Goal: Transaction & Acquisition: Purchase product/service

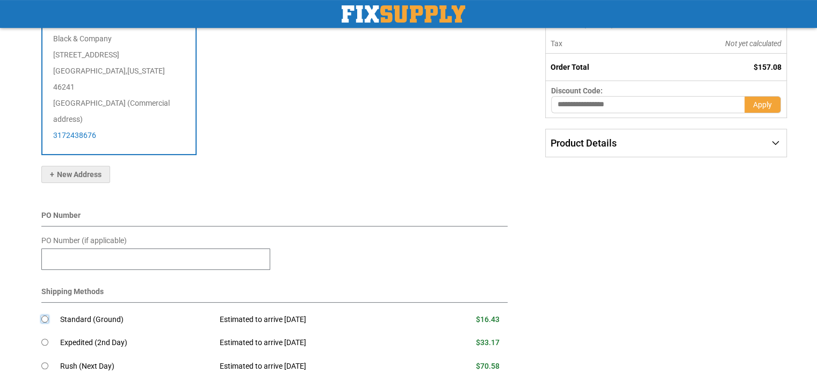
scroll to position [354, 0]
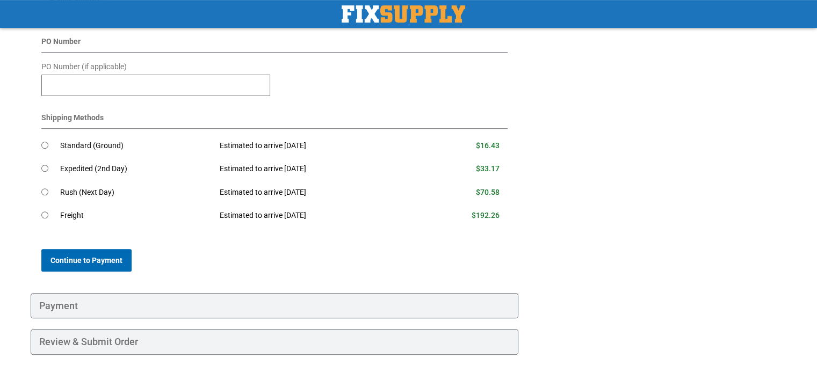
click at [88, 249] on button "Continue to Payment" at bounding box center [86, 260] width 90 height 23
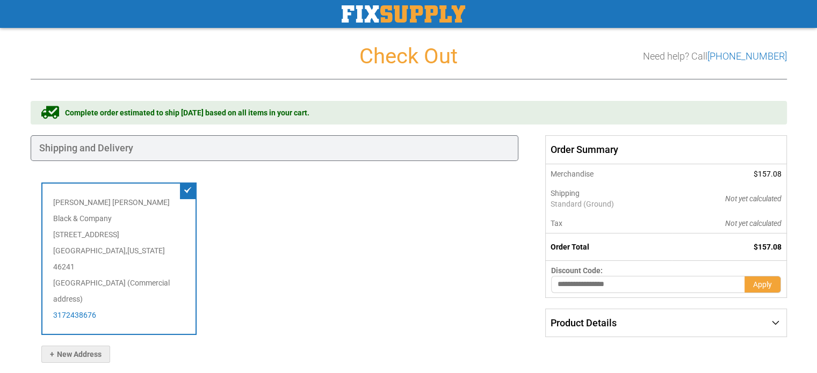
scroll to position [0, 0]
click at [777, 323] on div "Product Details" at bounding box center [666, 324] width 240 height 28
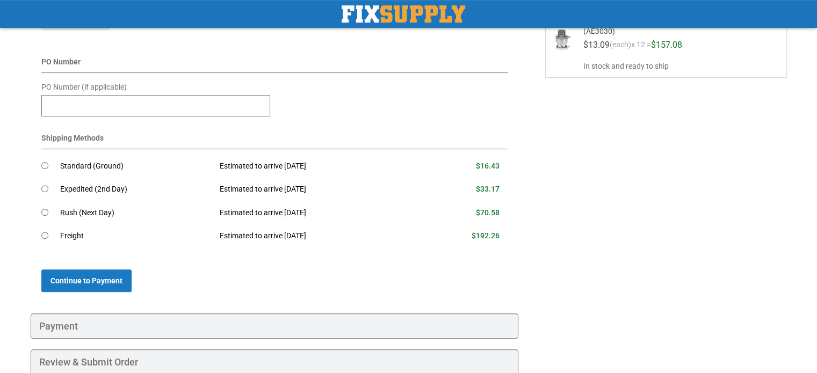
scroll to position [354, 0]
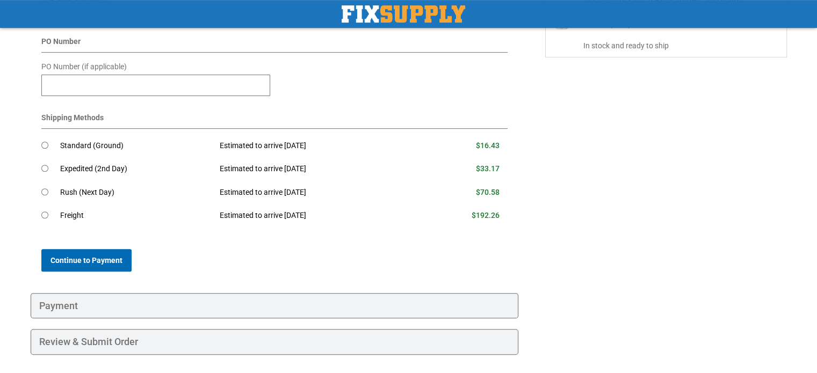
click at [111, 256] on span "Continue to Payment" at bounding box center [86, 260] width 72 height 9
click at [99, 256] on span "Continue to Payment" at bounding box center [86, 260] width 72 height 9
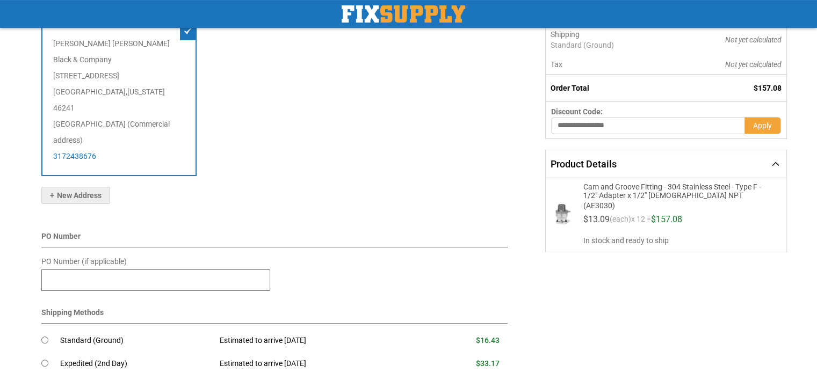
scroll to position [161, 0]
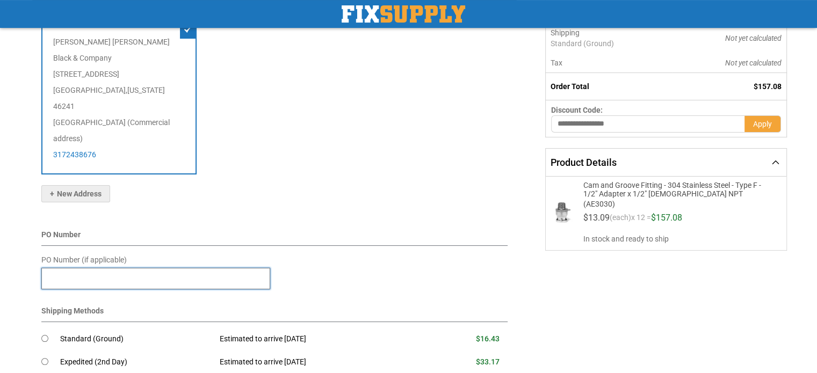
click at [205, 268] on input "PO Number (if applicable)" at bounding box center [155, 278] width 229 height 21
type input "****"
click at [411, 66] on div "[PERSON_NAME] Black & Company [STREET_ADDRESS][US_STATE] (Commercial address) 3…" at bounding box center [274, 103] width 467 height 163
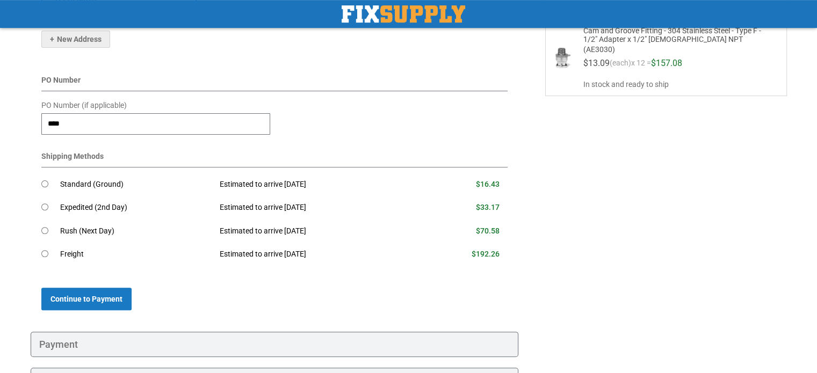
scroll to position [354, 0]
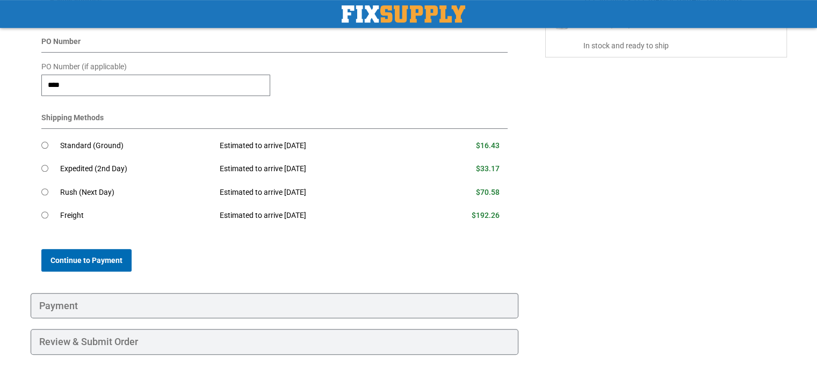
click at [118, 256] on span "Continue to Payment" at bounding box center [86, 260] width 72 height 9
click at [58, 256] on span "Continue to Payment" at bounding box center [86, 260] width 72 height 9
drag, startPoint x: 125, startPoint y: 268, endPoint x: 90, endPoint y: 278, distance: 36.4
click at [107, 293] on div "Payment" at bounding box center [275, 306] width 488 height 26
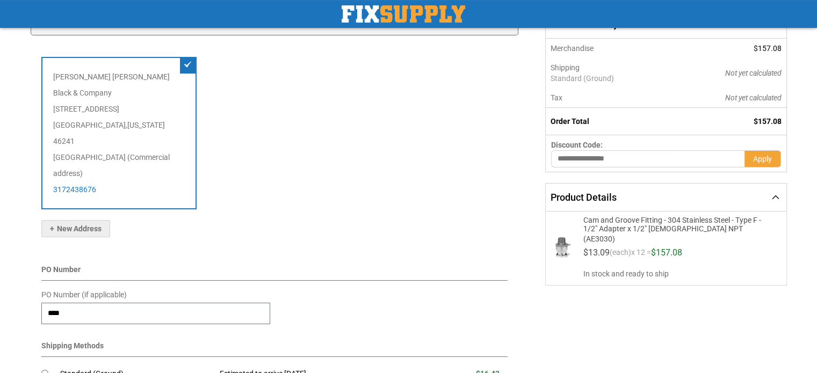
scroll to position [161, 0]
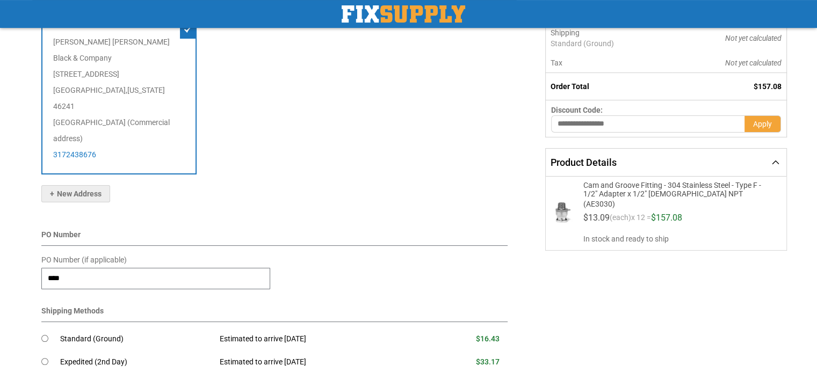
click at [764, 131] on button "Apply" at bounding box center [762, 123] width 37 height 17
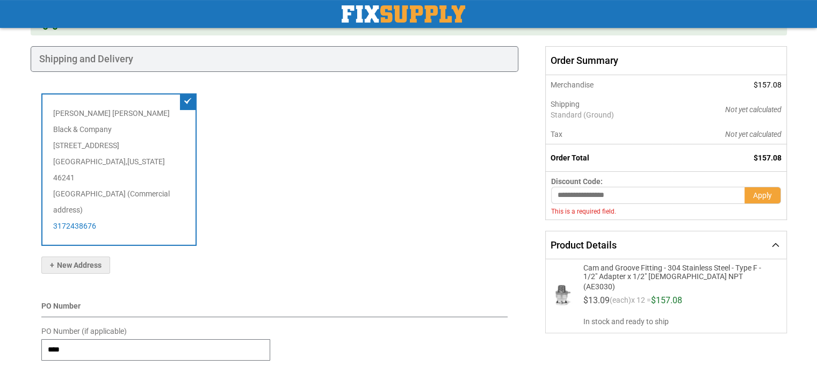
scroll to position [89, 0]
click at [623, 198] on input "text" at bounding box center [647, 195] width 193 height 17
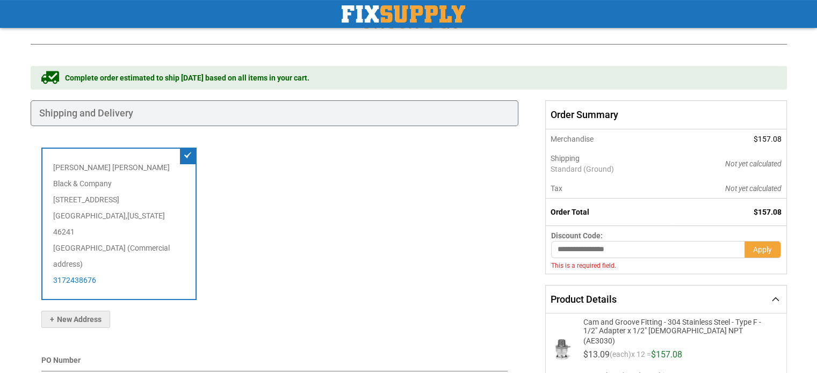
click at [775, 294] on div "Product Details" at bounding box center [666, 300] width 240 height 28
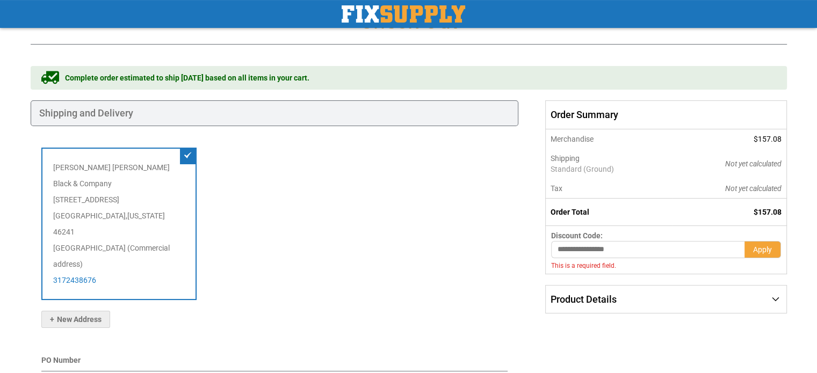
click at [775, 294] on div "Product Details" at bounding box center [666, 300] width 240 height 28
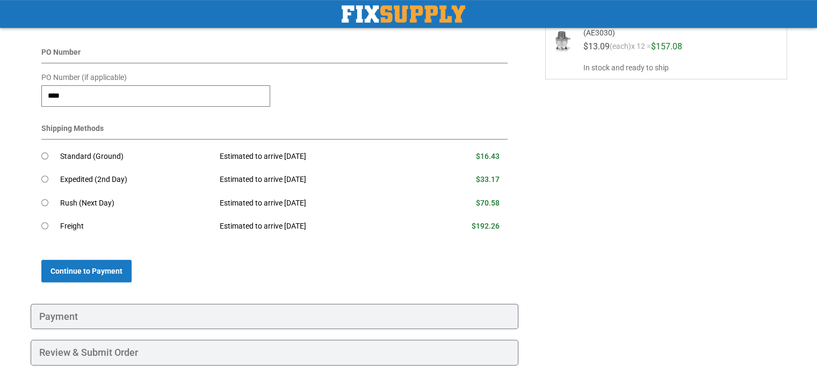
scroll to position [354, 0]
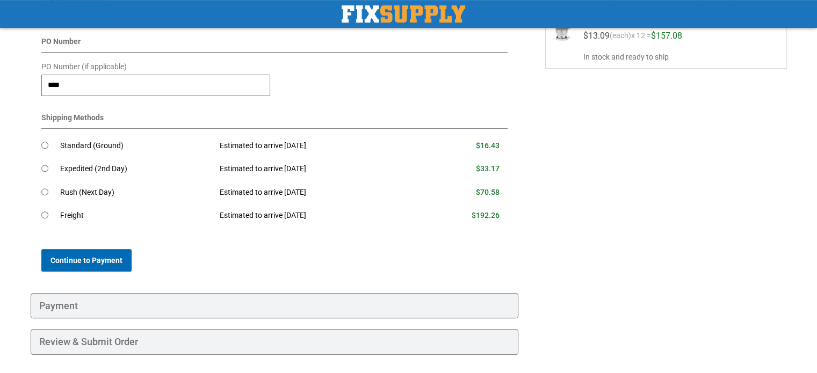
click at [64, 256] on span "Continue to Payment" at bounding box center [86, 260] width 72 height 9
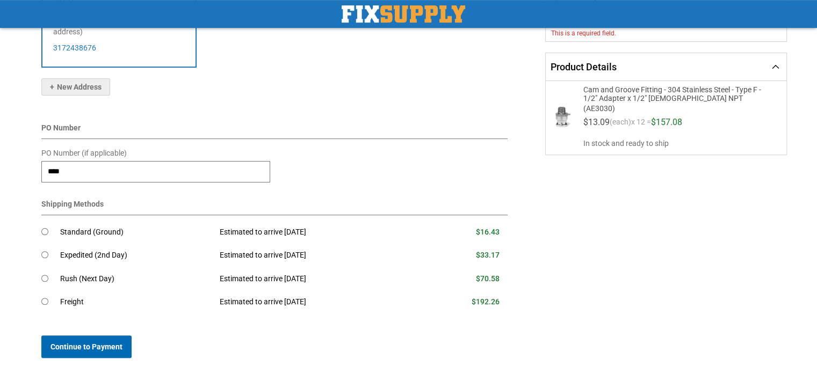
scroll to position [269, 0]
click at [77, 342] on span "Continue to Payment" at bounding box center [86, 346] width 72 height 9
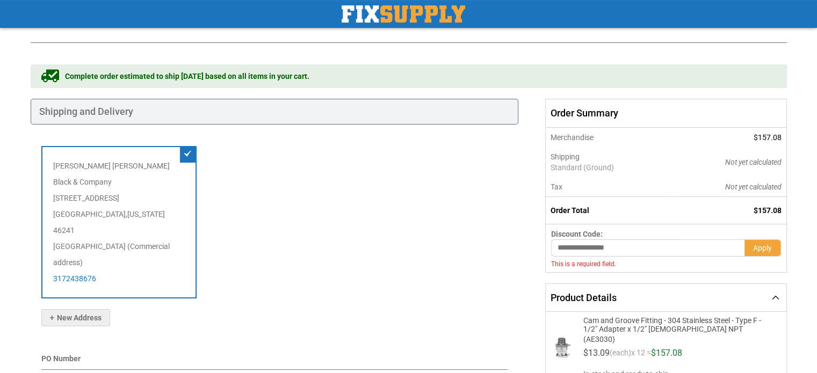
scroll to position [0, 0]
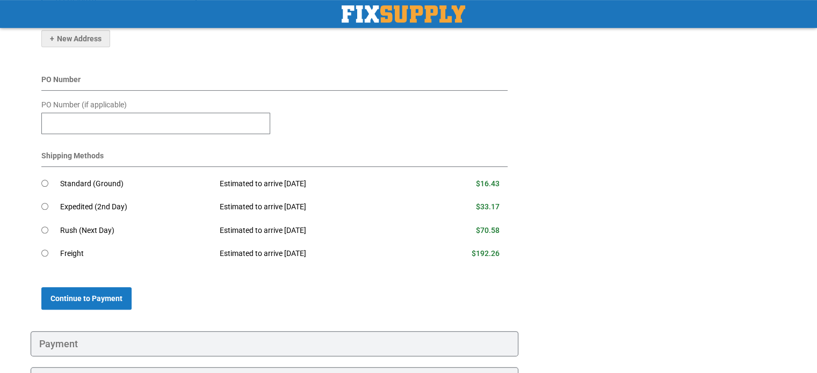
scroll to position [322, 0]
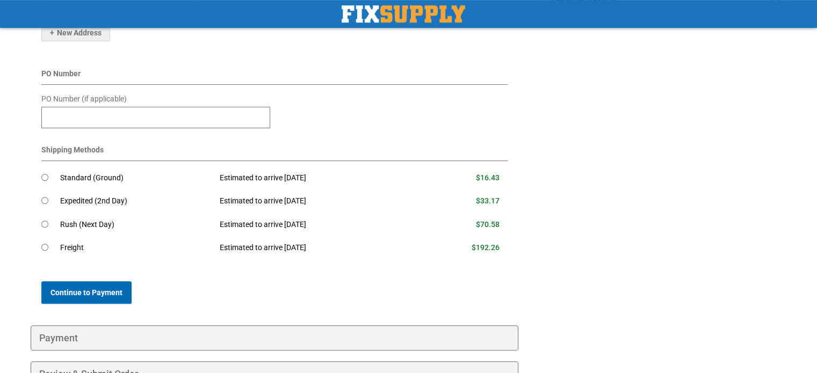
click at [101, 288] on span "Continue to Payment" at bounding box center [86, 292] width 72 height 9
